Goal: Find specific page/section: Find specific page/section

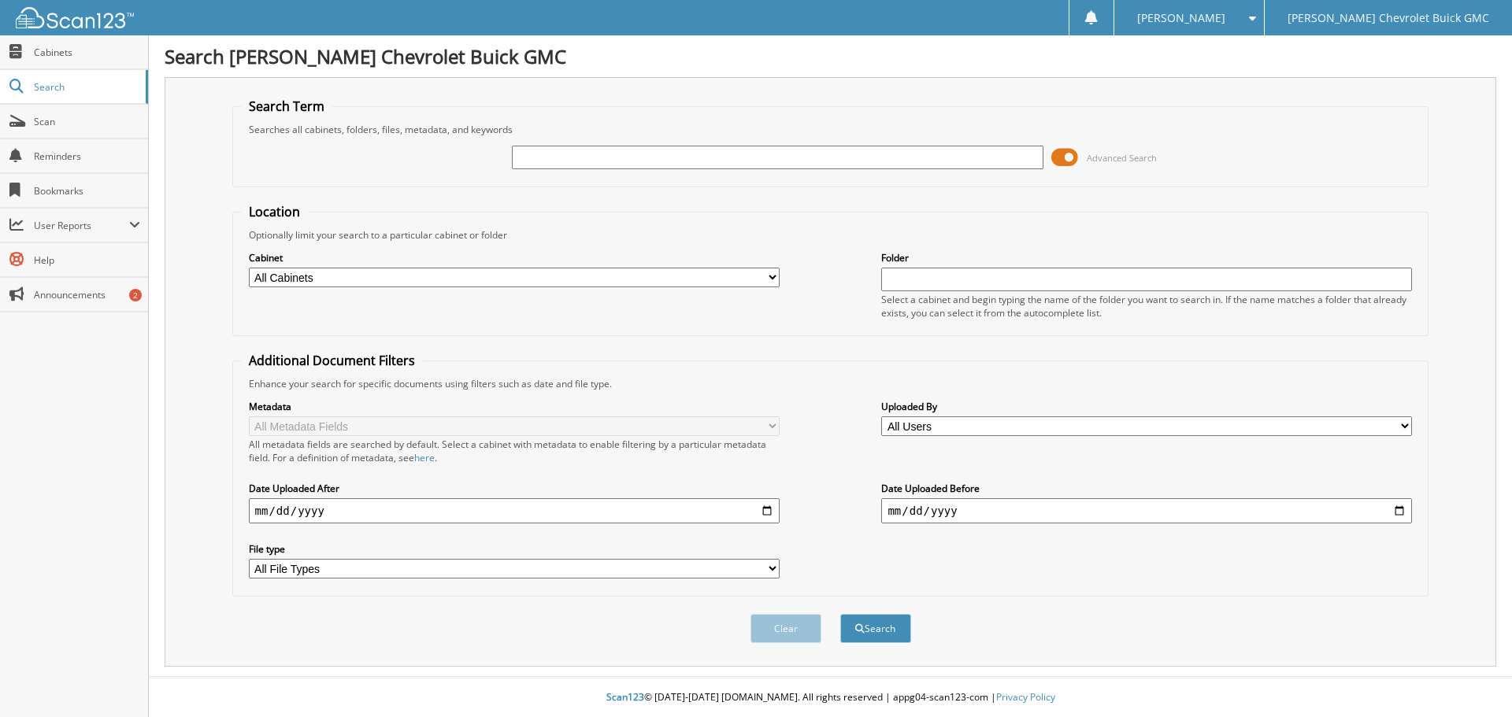
click at [1069, 160] on span at bounding box center [1064, 158] width 27 height 24
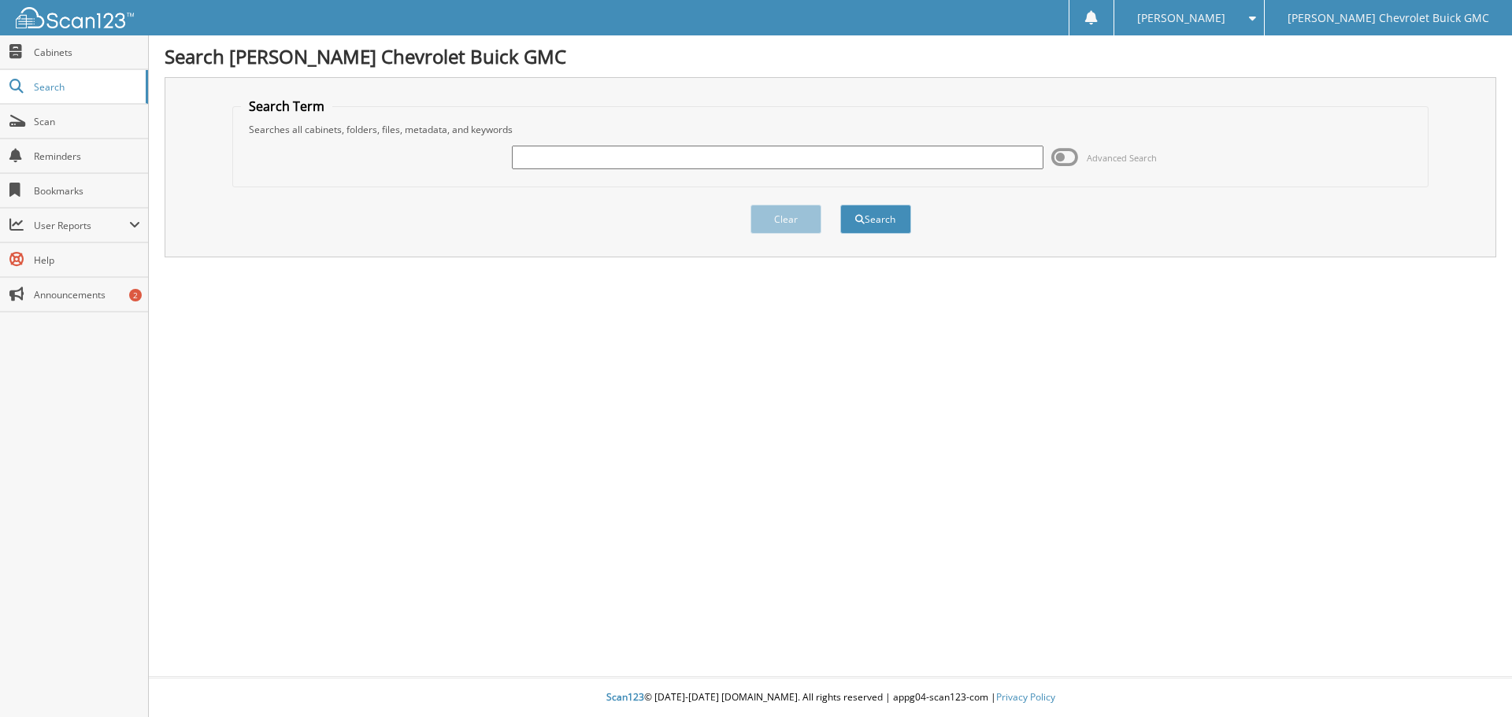
click at [613, 165] on input "text" at bounding box center [777, 158] width 531 height 24
type input "57516"
click at [840, 205] on button "Search" at bounding box center [875, 219] width 71 height 29
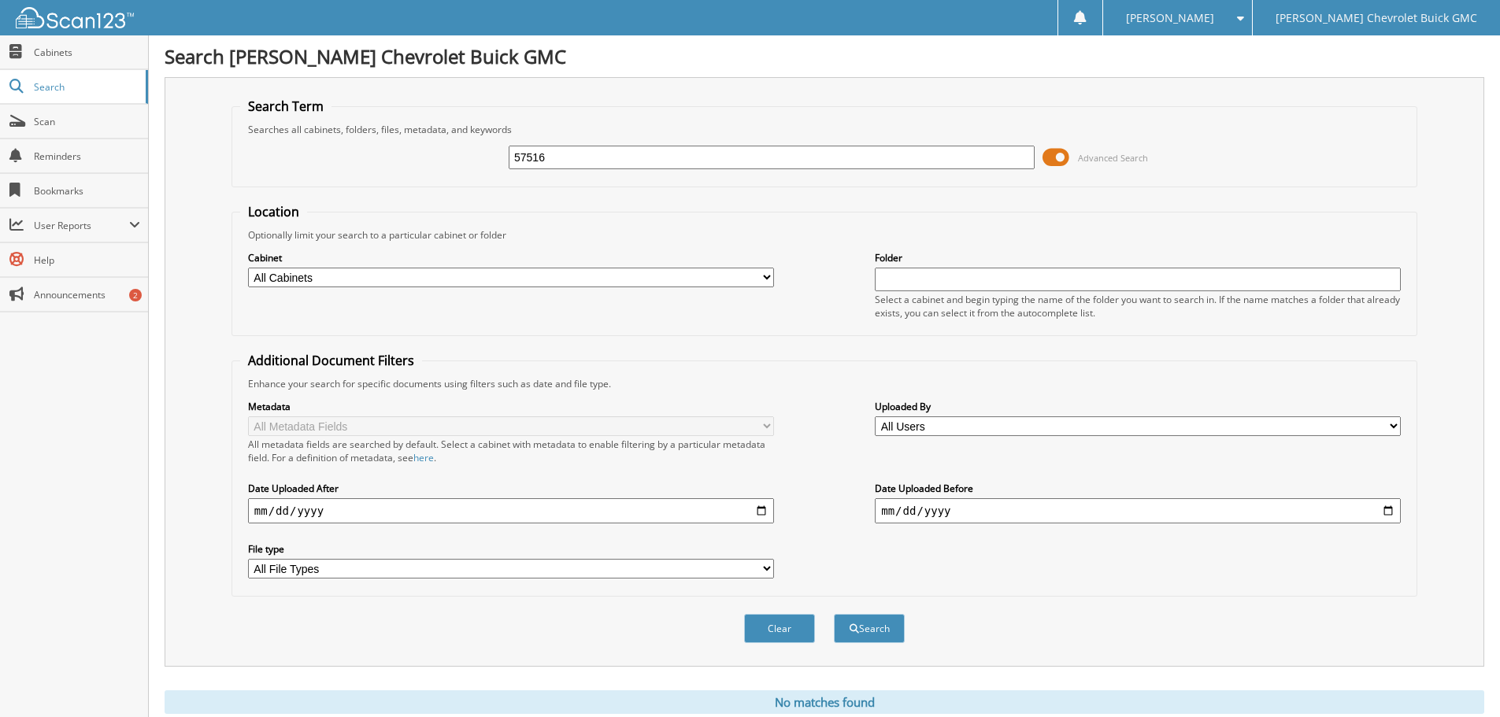
click at [1058, 148] on span at bounding box center [1056, 158] width 27 height 24
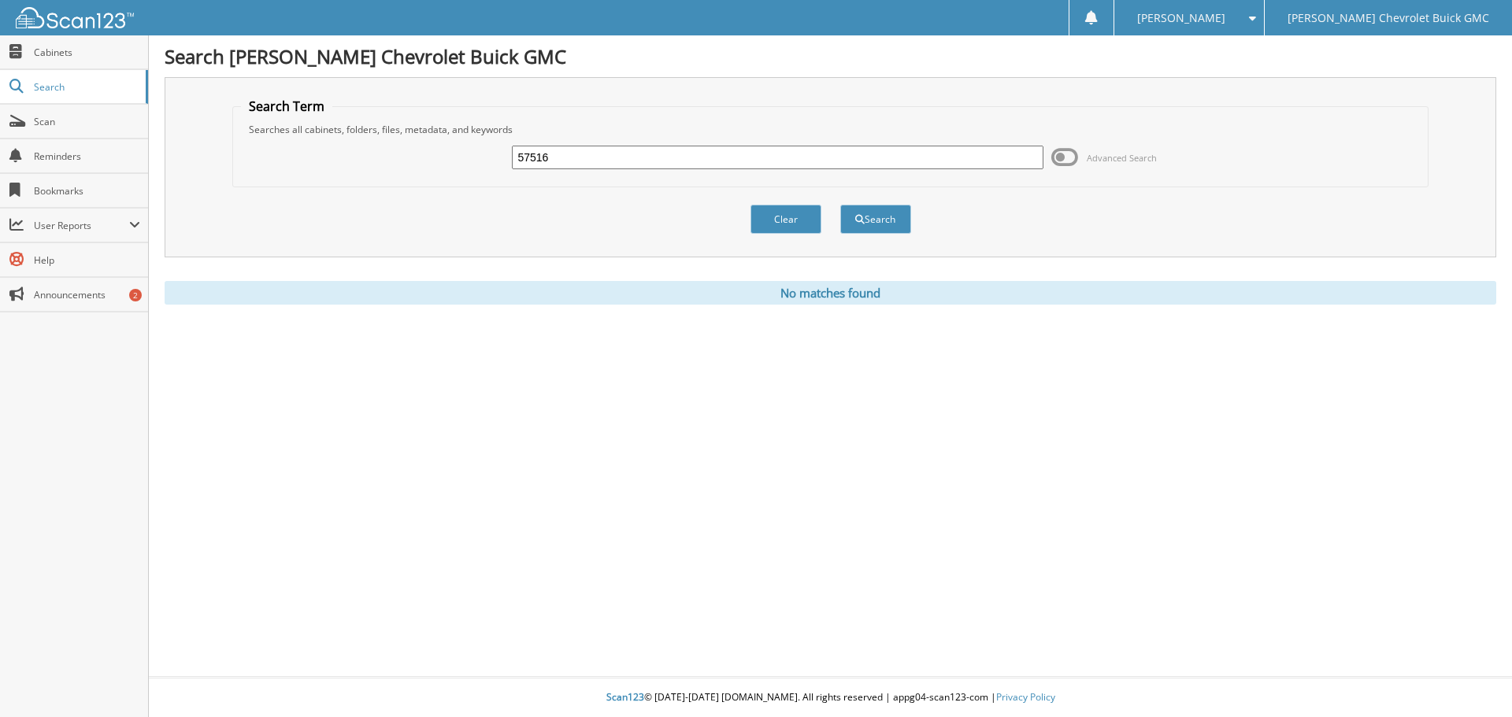
drag, startPoint x: 580, startPoint y: 162, endPoint x: 481, endPoint y: 169, distance: 99.4
click at [481, 169] on div "57516 Advanced Search" at bounding box center [831, 157] width 1180 height 43
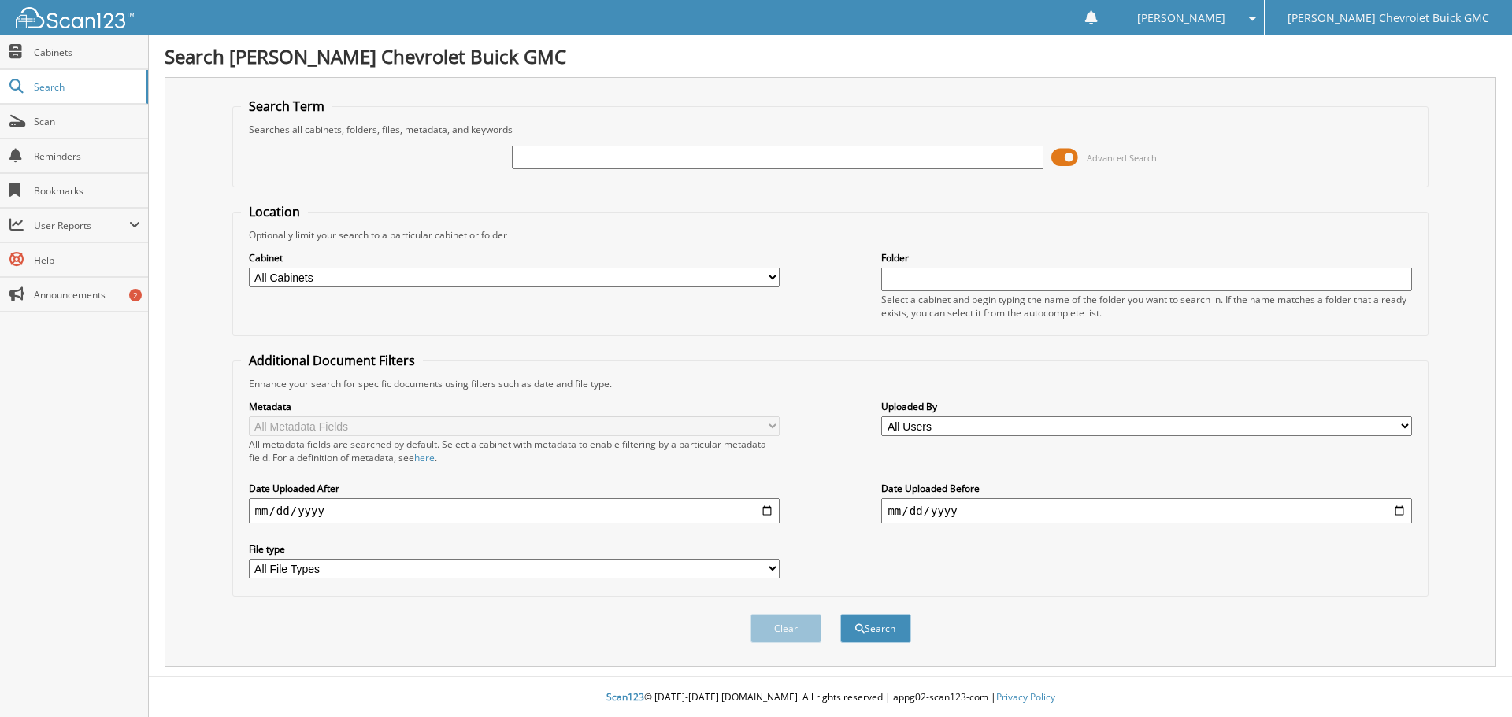
click at [516, 158] on input "text" at bounding box center [777, 158] width 531 height 24
click at [1064, 155] on span at bounding box center [1064, 158] width 27 height 24
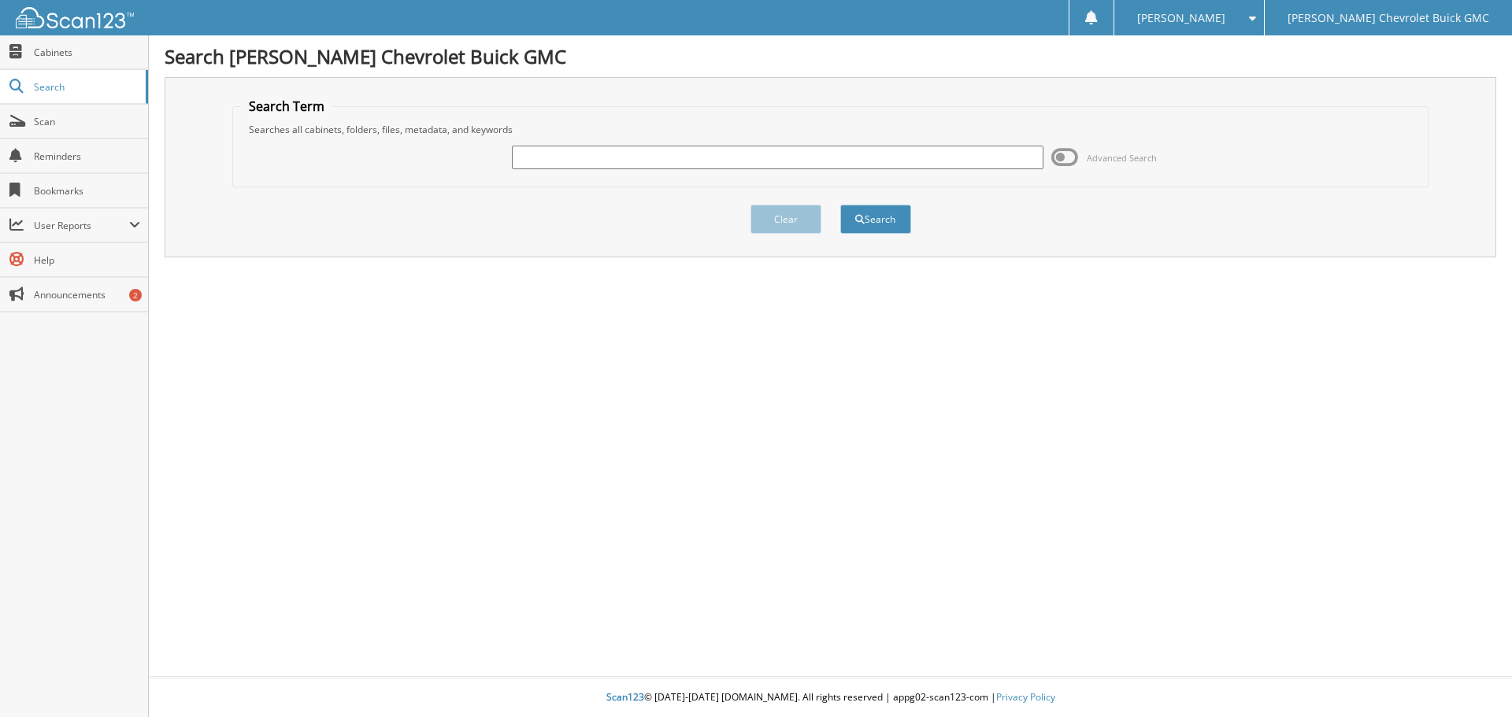
click at [524, 164] on input "text" at bounding box center [777, 158] width 531 height 24
type input "58391"
click at [840, 205] on button "Search" at bounding box center [875, 219] width 71 height 29
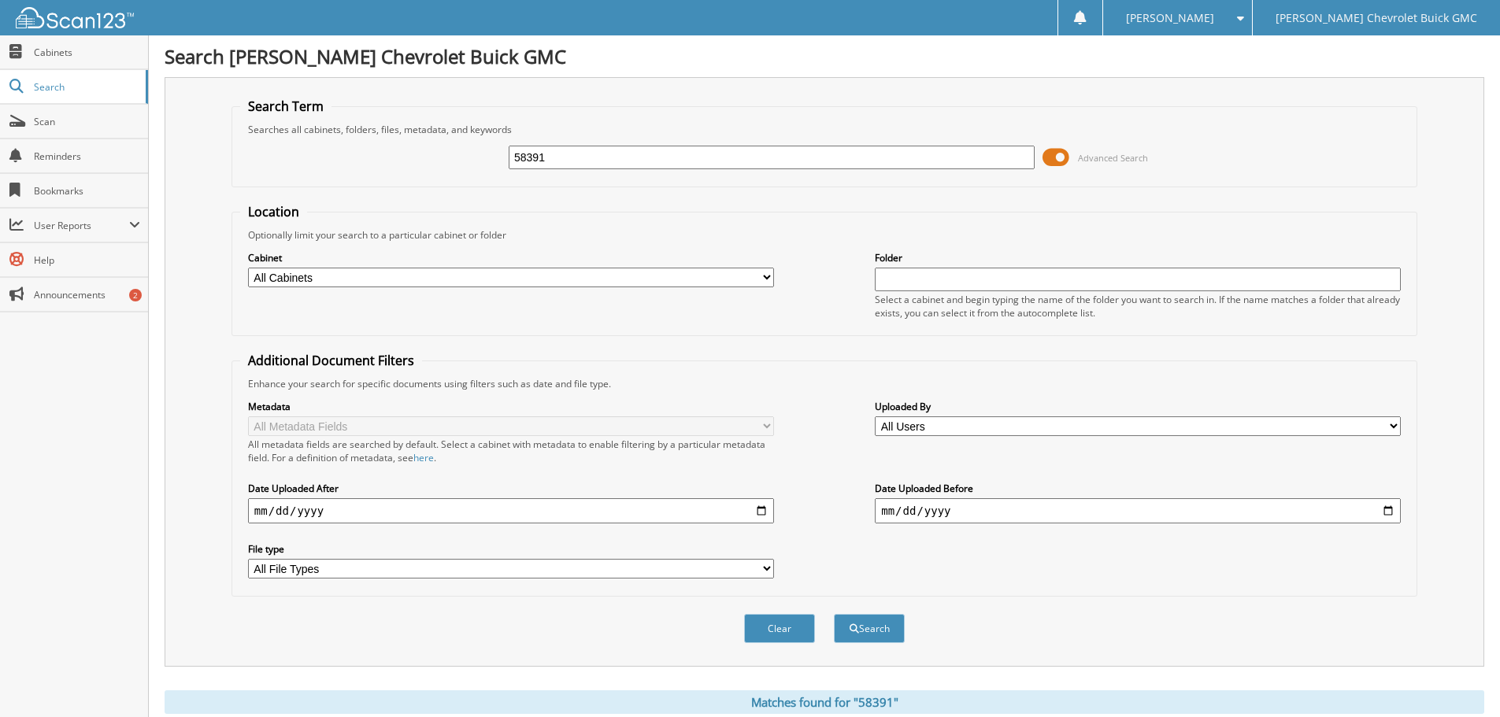
click at [1059, 157] on span at bounding box center [1056, 158] width 27 height 24
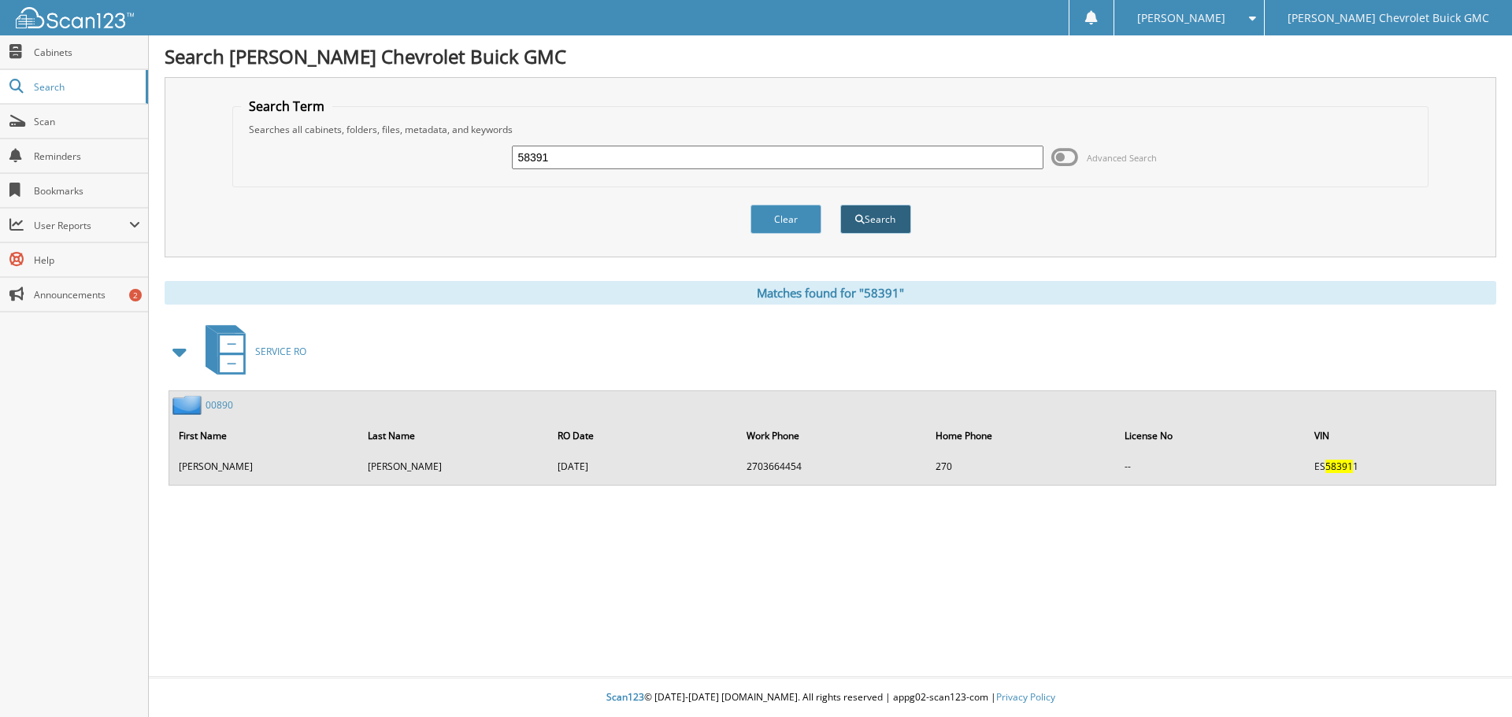
click at [866, 217] on button "Search" at bounding box center [875, 219] width 71 height 29
